Goal: Task Accomplishment & Management: Manage account settings

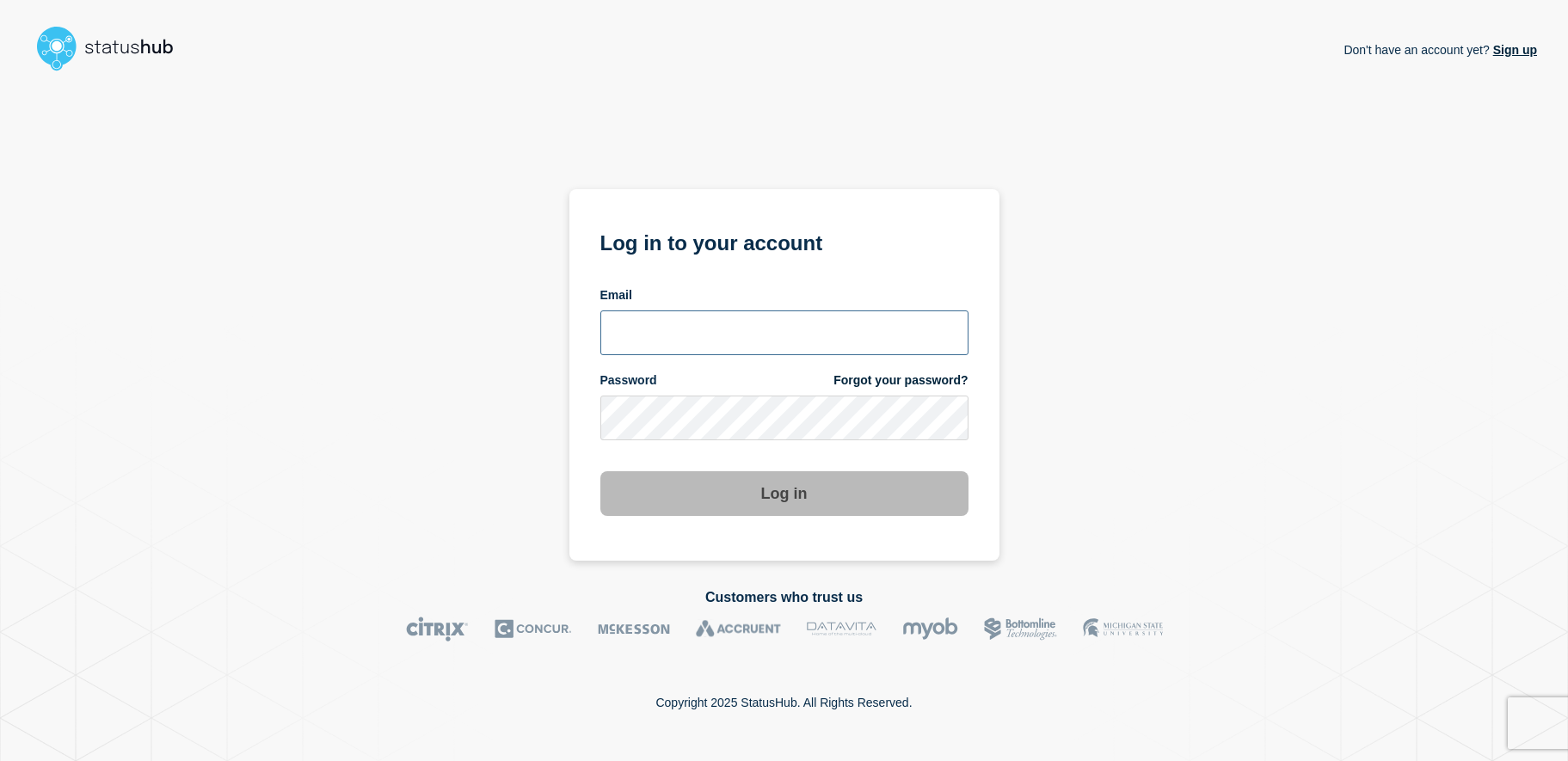
type input "[EMAIL_ADDRESS][DOMAIN_NAME]"
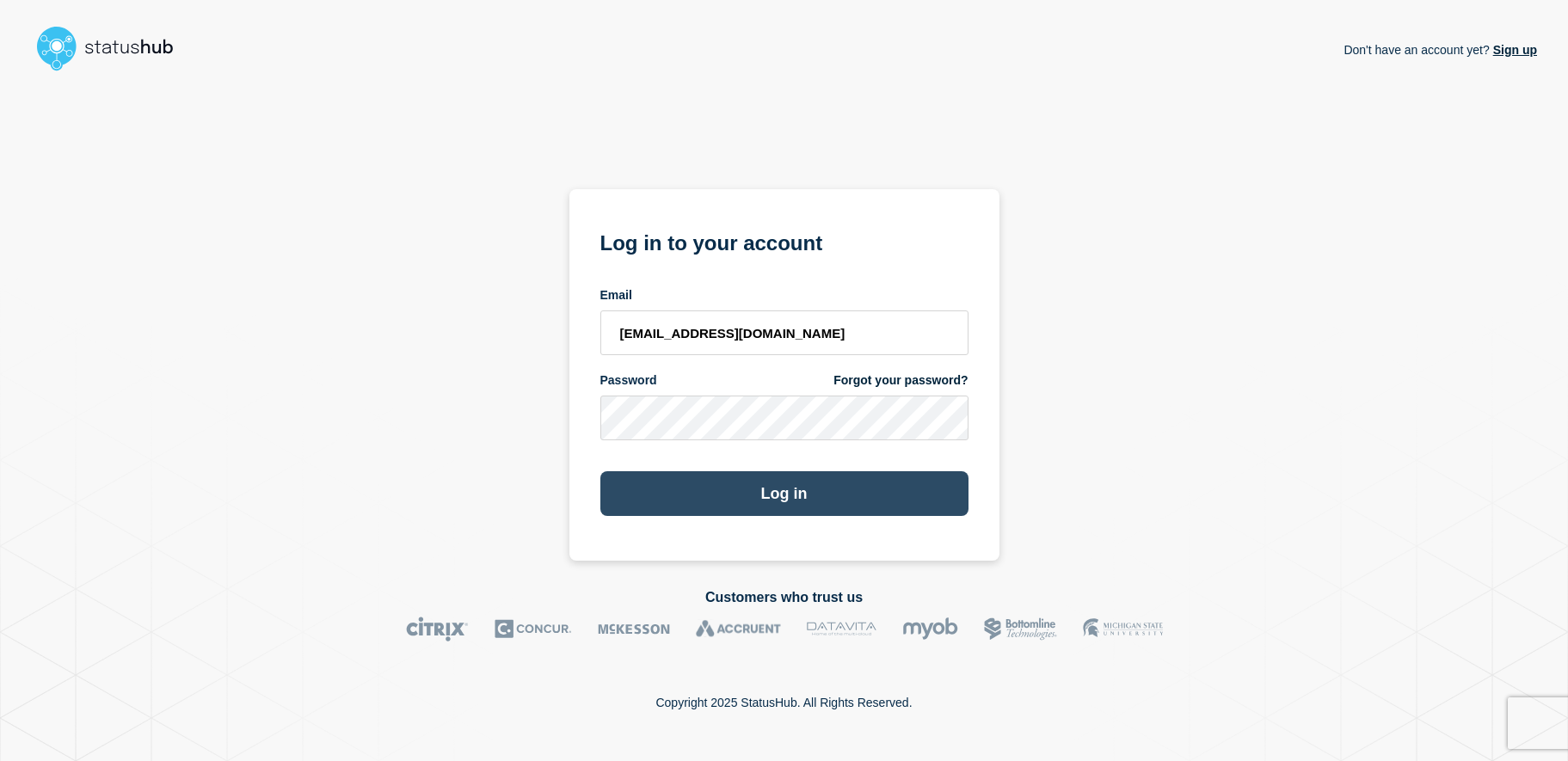
click at [796, 498] on button "Log in" at bounding box center [784, 494] width 368 height 45
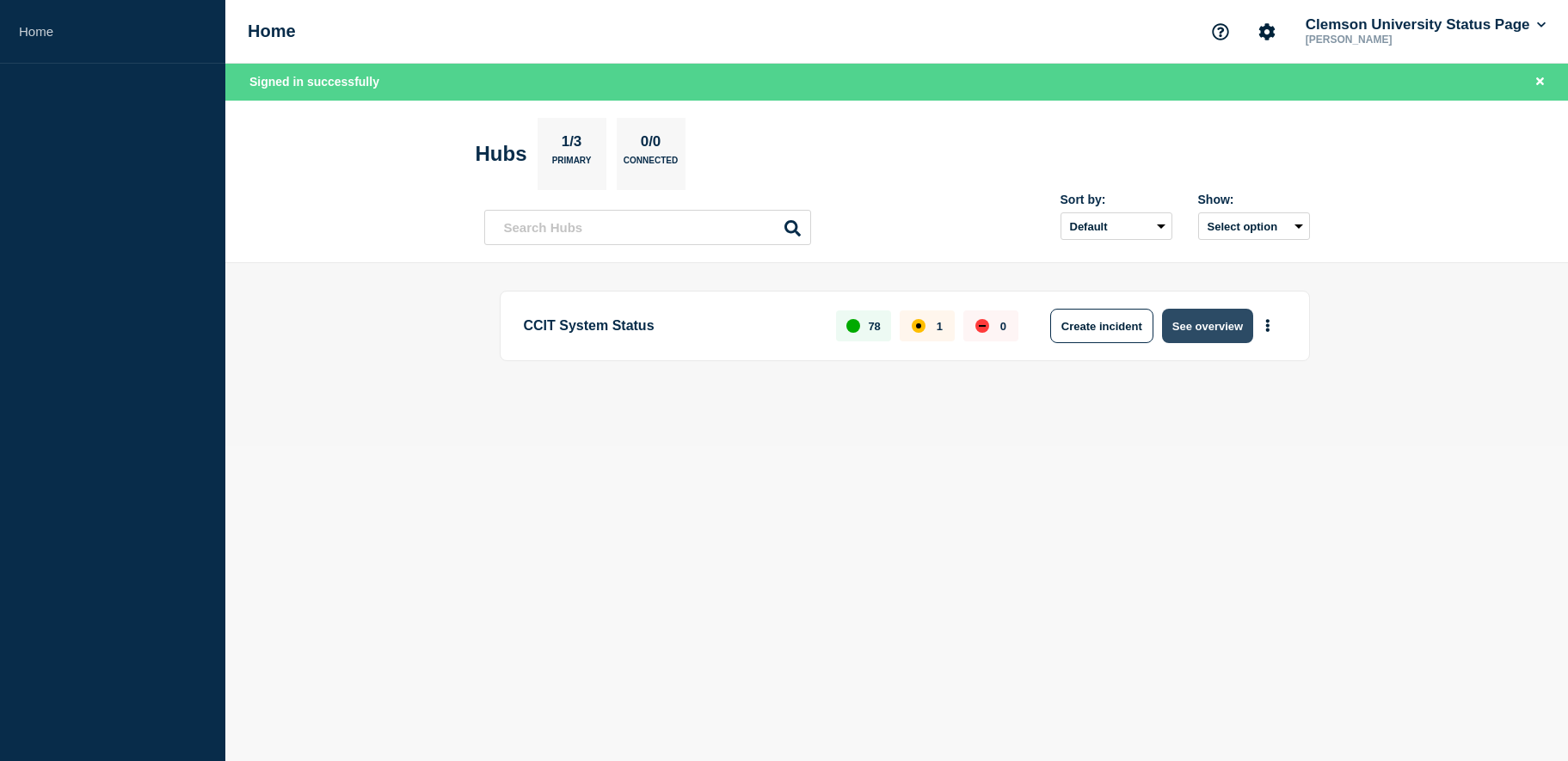
click at [1219, 325] on button "See overview" at bounding box center [1208, 326] width 91 height 34
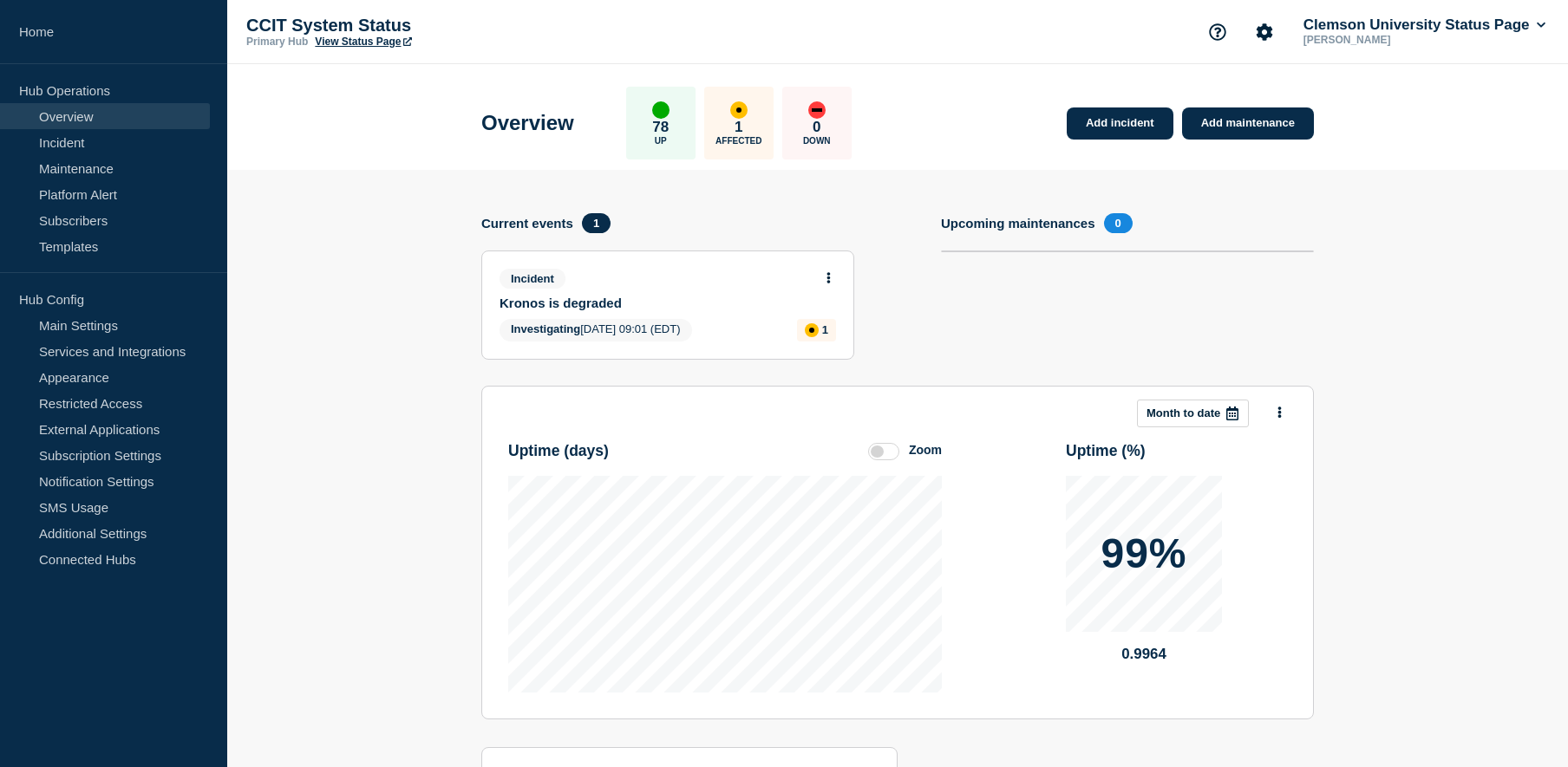
click at [746, 323] on div "Investigating [DATE] 09:01 (EDT) 1" at bounding box center [668, 330] width 336 height 23
click at [814, 334] on div "affected" at bounding box center [812, 330] width 14 height 14
click at [543, 303] on link "Kronos is degraded" at bounding box center [656, 303] width 313 height 14
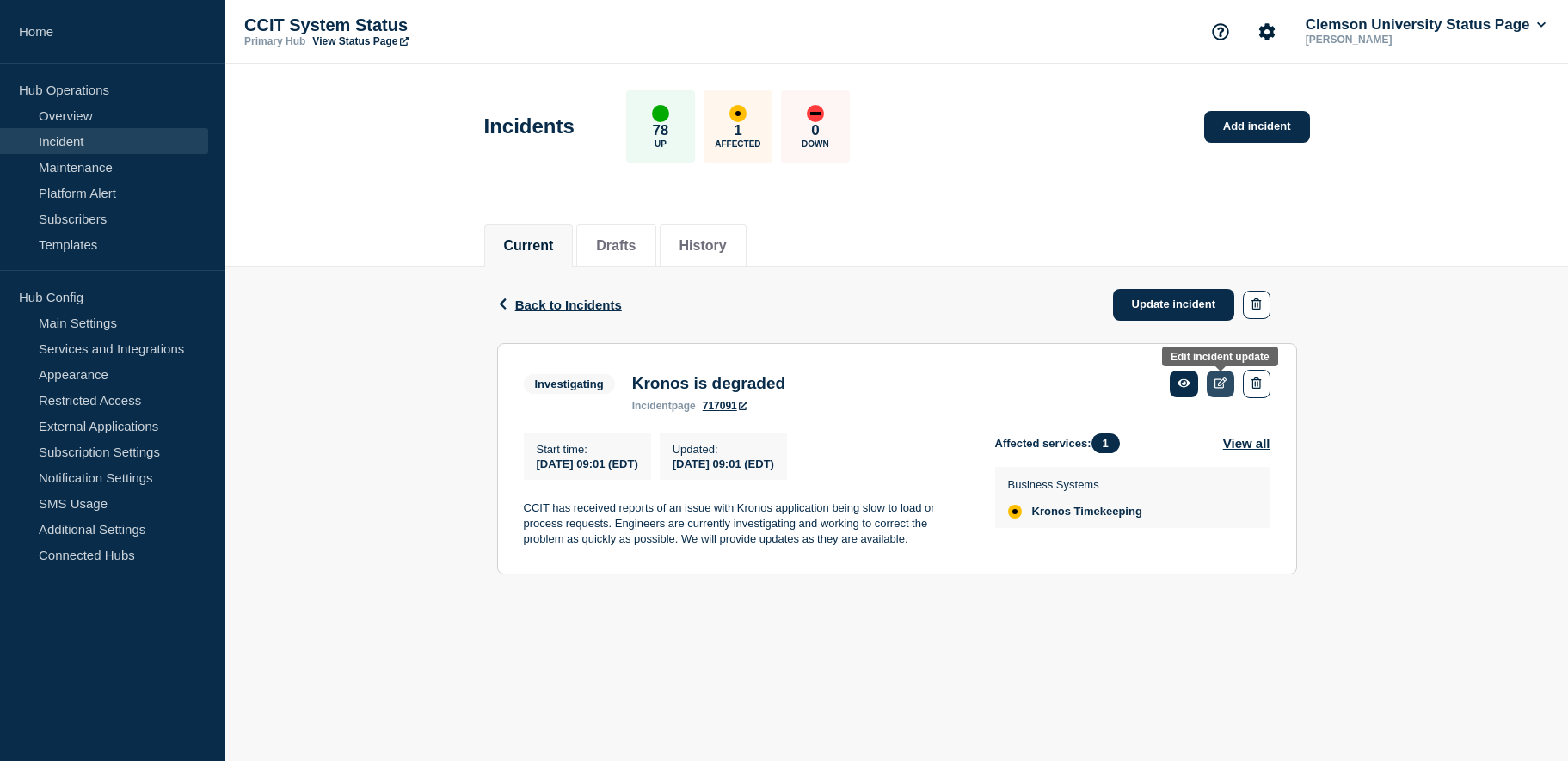
click at [1221, 390] on link at bounding box center [1221, 385] width 29 height 27
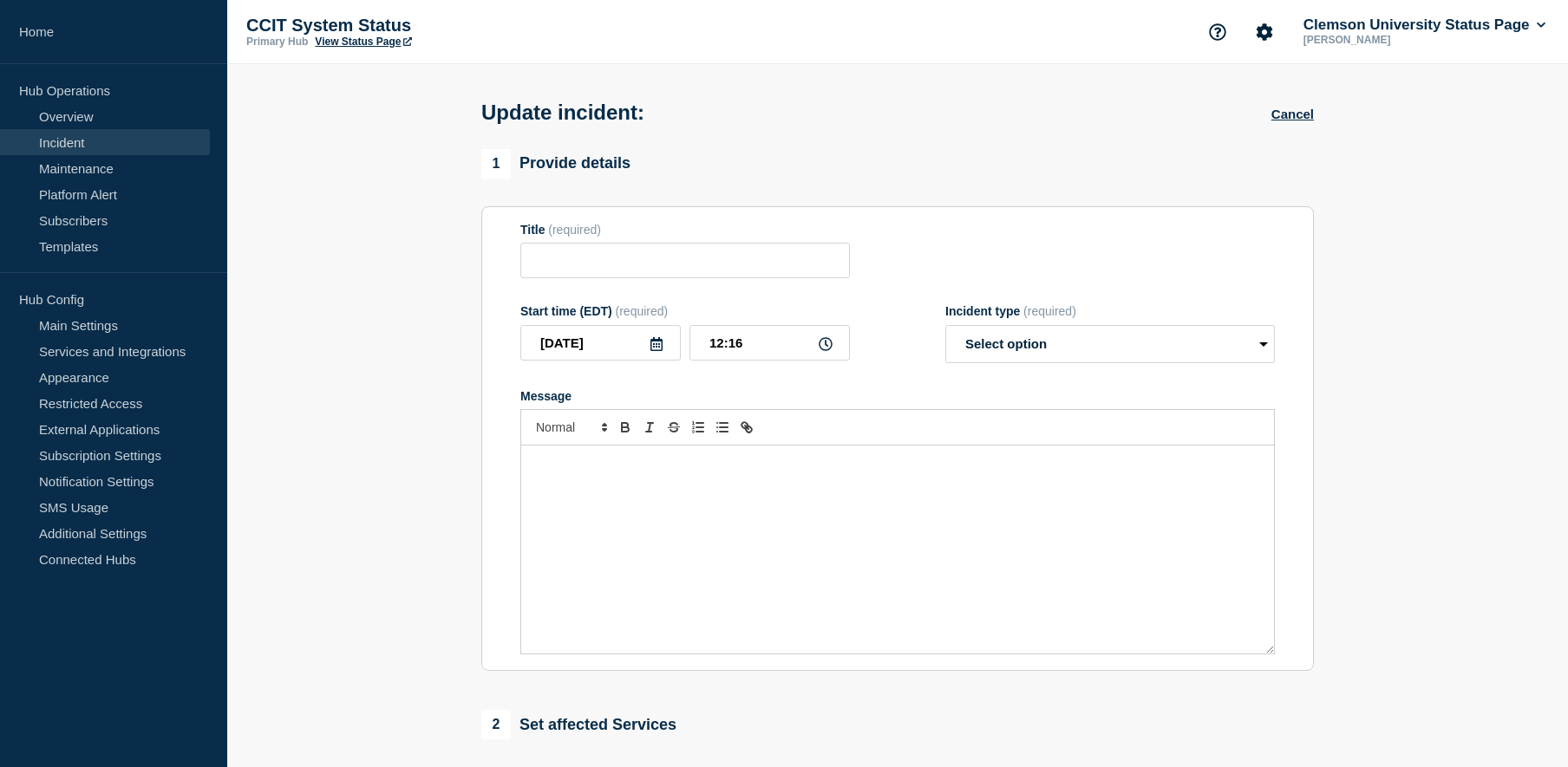
type input "Kronos is degraded"
type input "09:01"
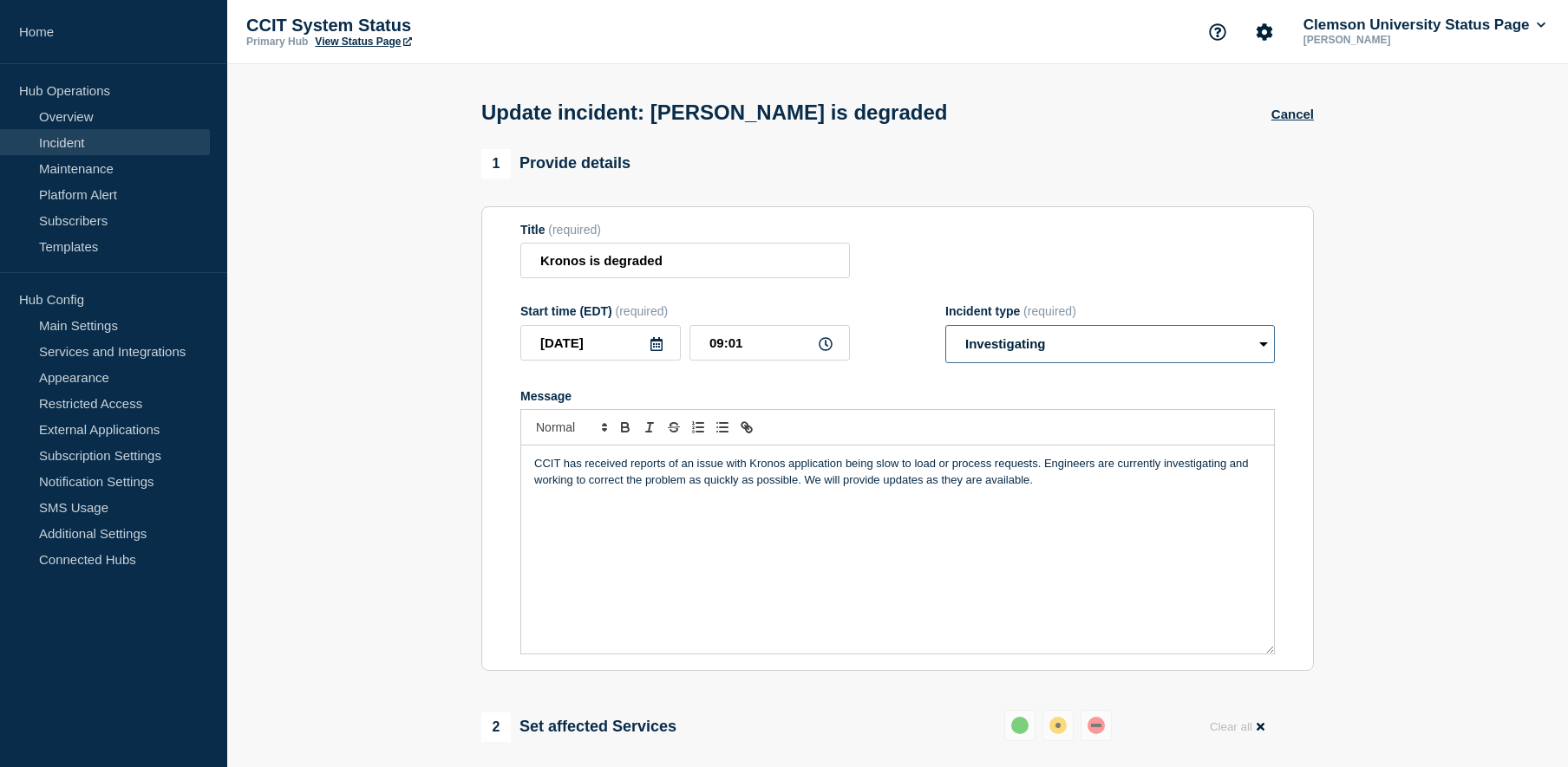
click at [1045, 342] on select "Select option Investigating Identified Monitoring Resolved" at bounding box center [1110, 344] width 330 height 38
select select "monitoring"
click at [945, 329] on select "Select option Investigating Identified Monitoring Resolved" at bounding box center [1110, 344] width 330 height 38
click at [1285, 120] on button "Cancel" at bounding box center [1292, 114] width 42 height 14
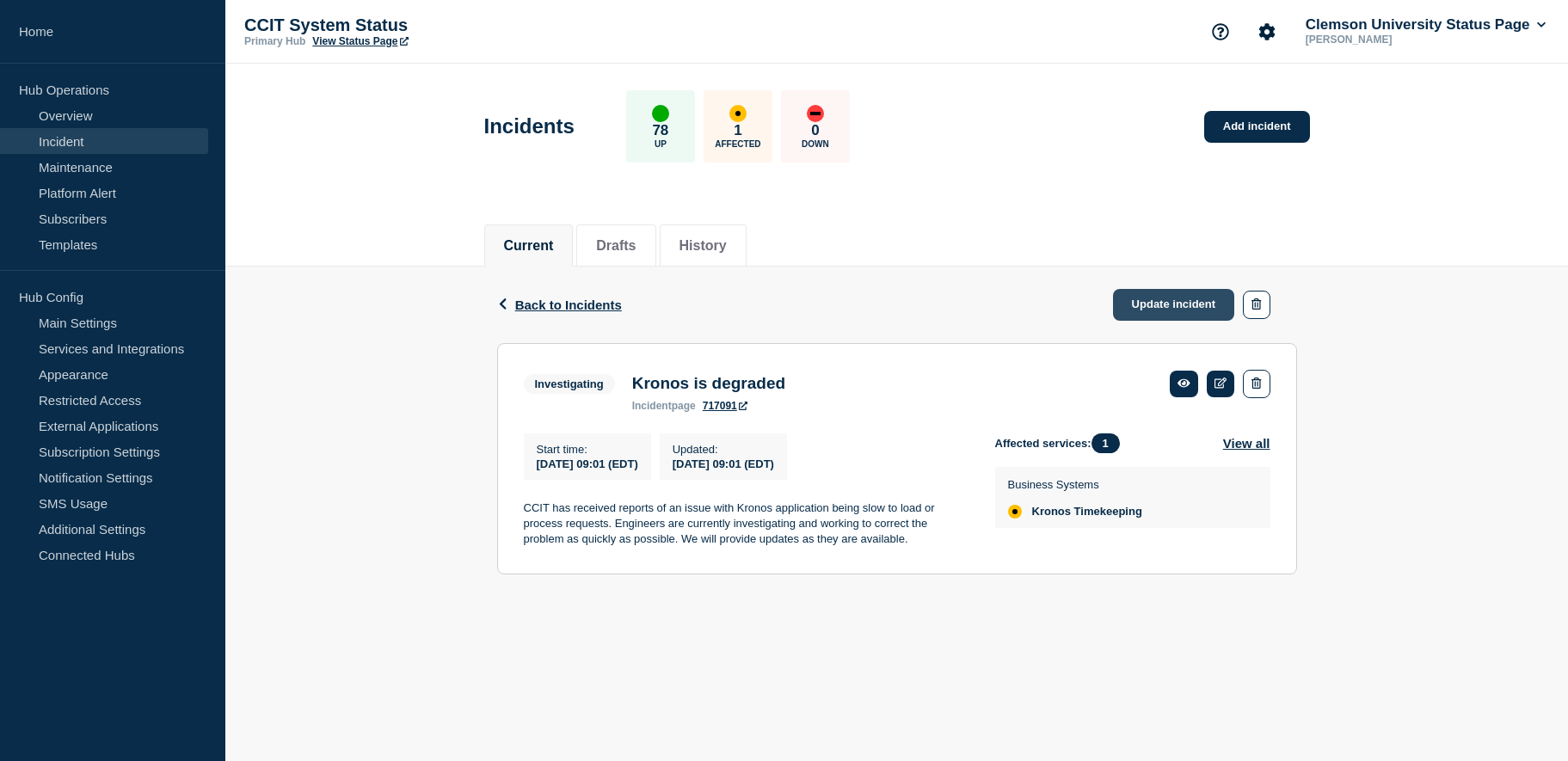
click at [1164, 296] on link "Update incident" at bounding box center [1174, 305] width 122 height 32
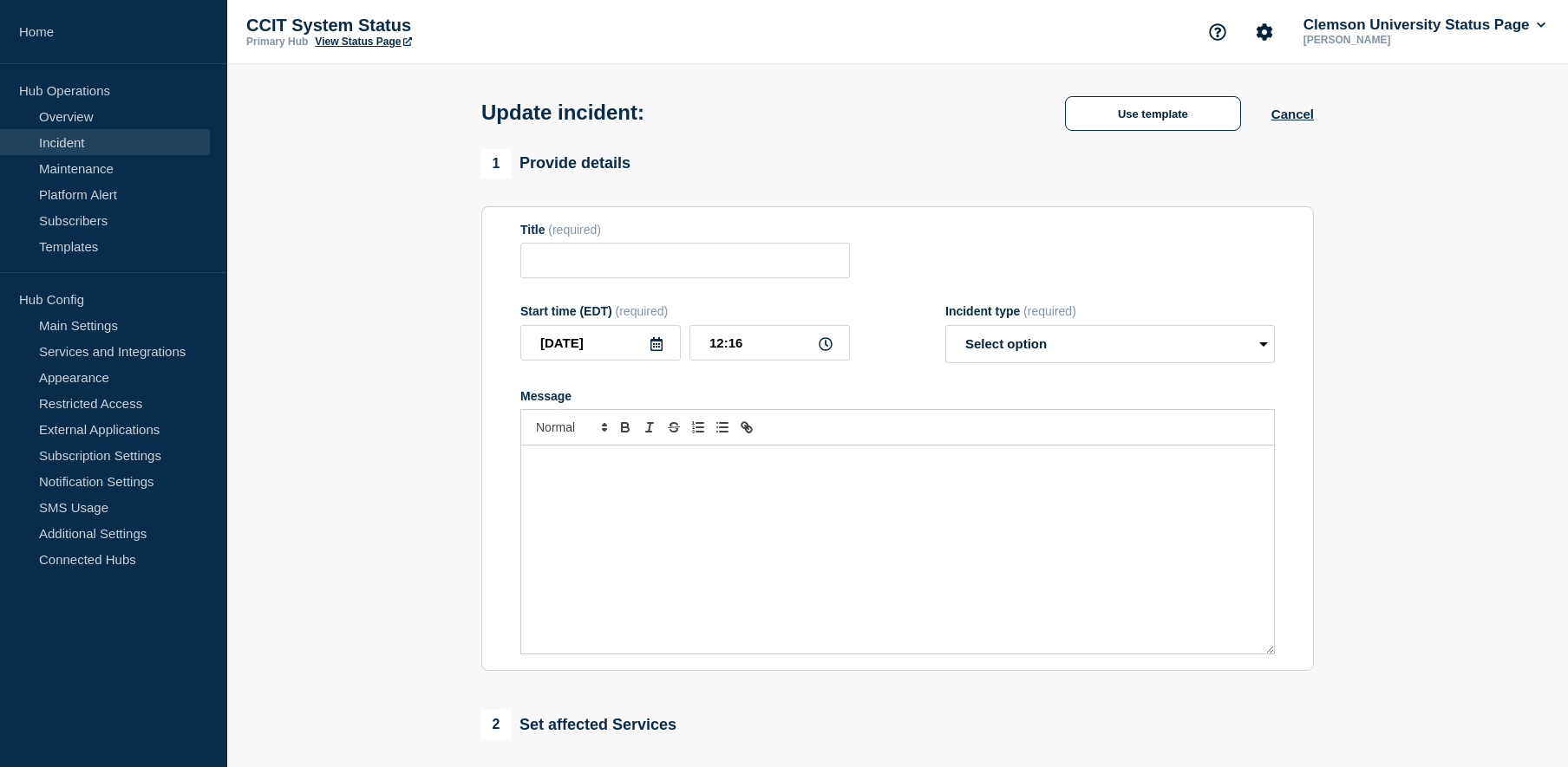
type input "Kronos is degraded"
click at [1054, 342] on select "Select option Investigating Identified Monitoring Resolved" at bounding box center [1110, 344] width 330 height 38
select select "monitoring"
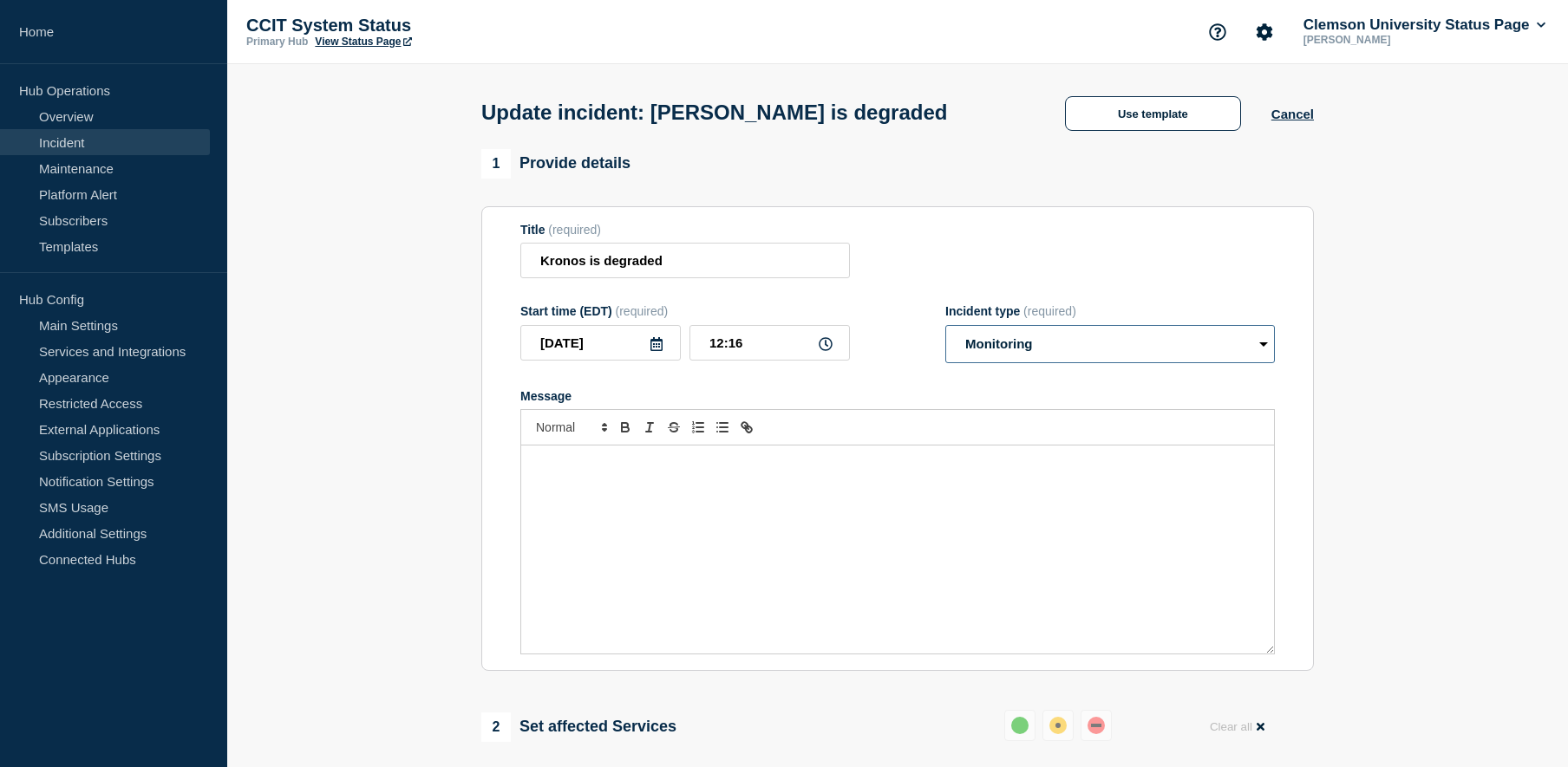
click at [945, 329] on select "Select option Investigating Identified Monitoring Resolved" at bounding box center [1110, 344] width 330 height 38
click at [585, 463] on p "Message" at bounding box center [897, 463] width 727 height 15
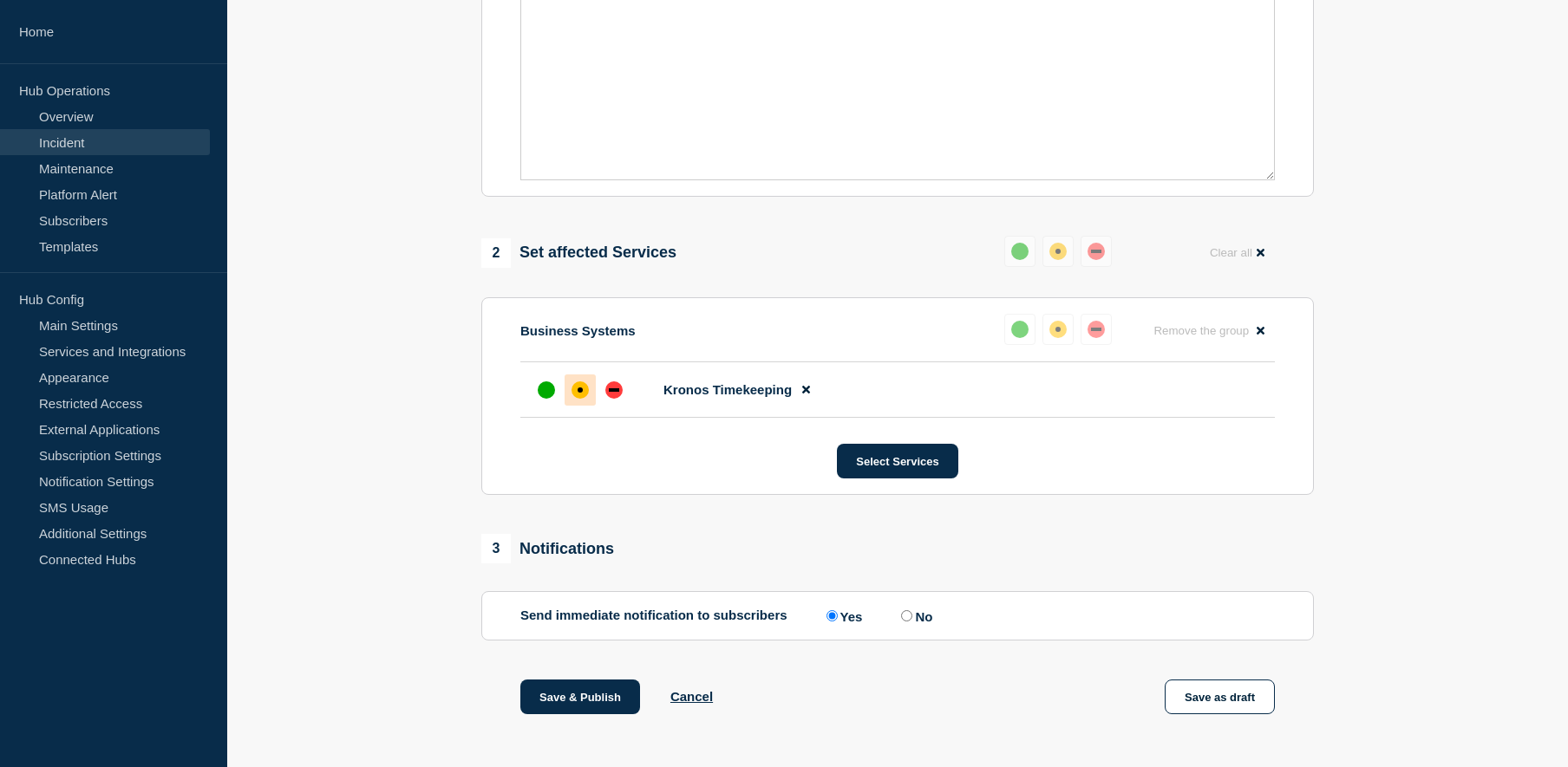
scroll to position [520, 0]
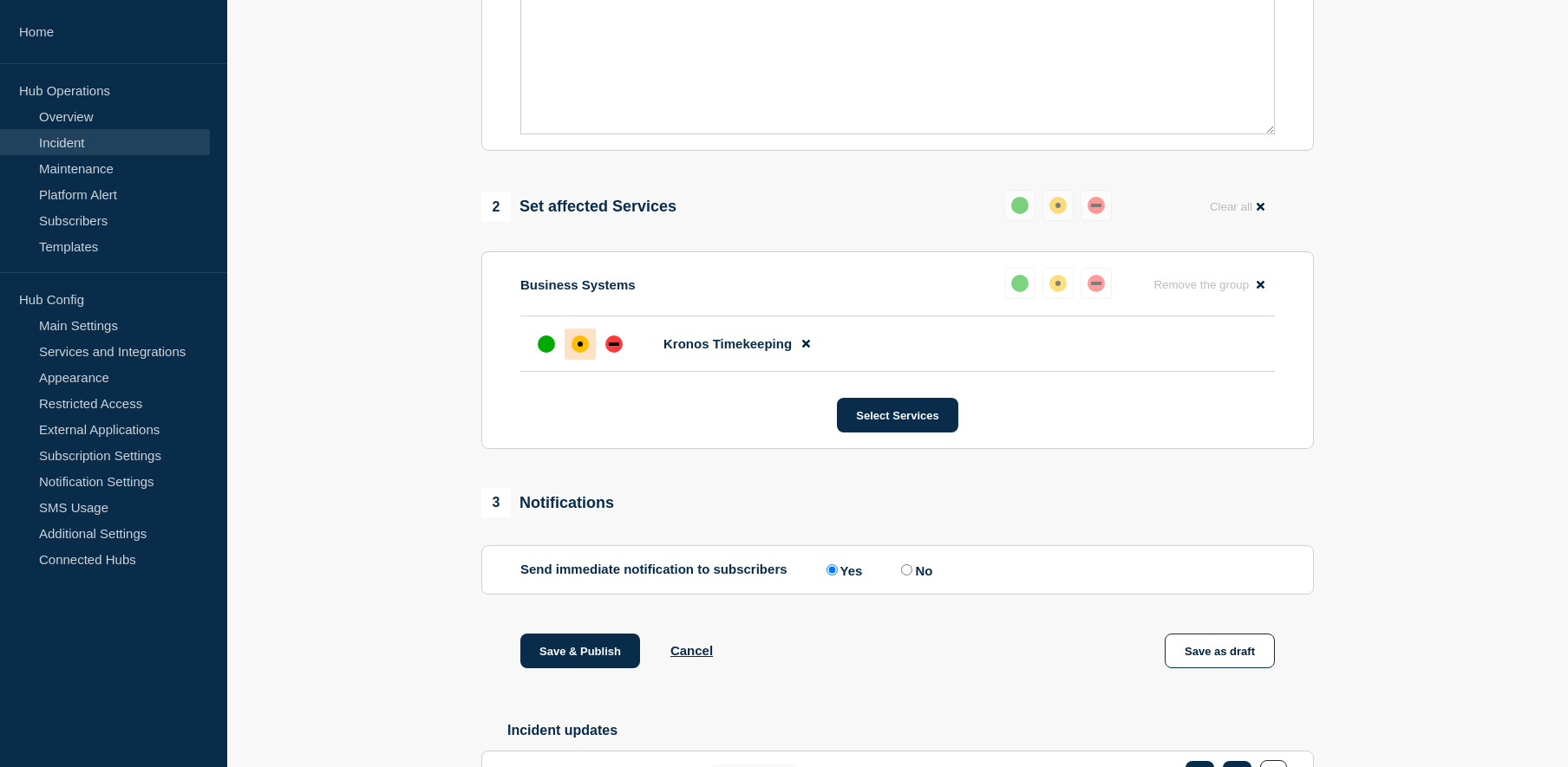
click at [907, 575] on input "No" at bounding box center [906, 570] width 11 height 11
radio input "true"
radio input "false"
click at [599, 653] on button "Save & Publish" at bounding box center [580, 651] width 119 height 34
